Goal: Task Accomplishment & Management: Use online tool/utility

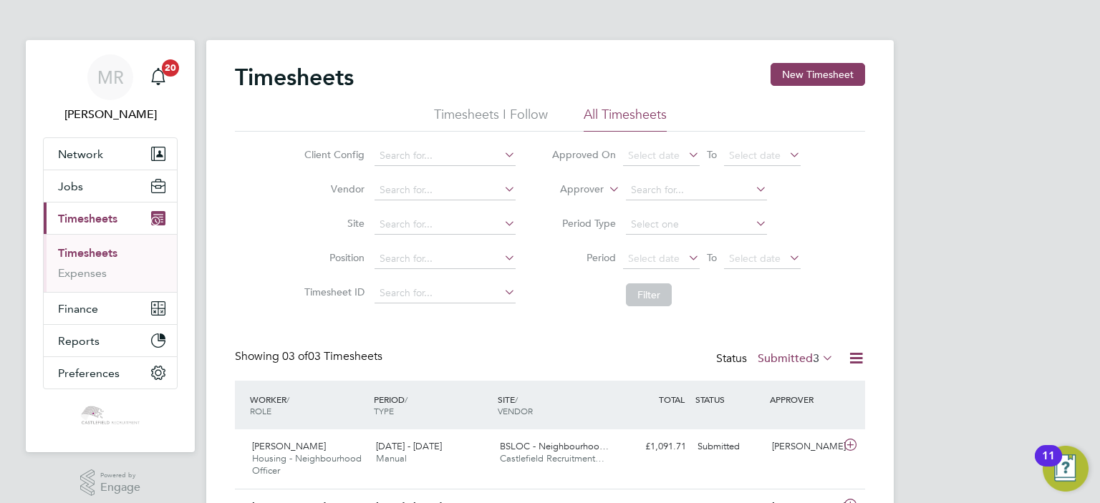
click at [124, 259] on li "Timesheets" at bounding box center [111, 256] width 107 height 20
click at [112, 257] on link "Timesheets" at bounding box center [87, 253] width 59 height 14
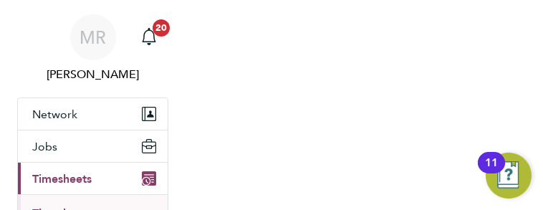
scroll to position [7, 7]
